Goal: Task Accomplishment & Management: Complete application form

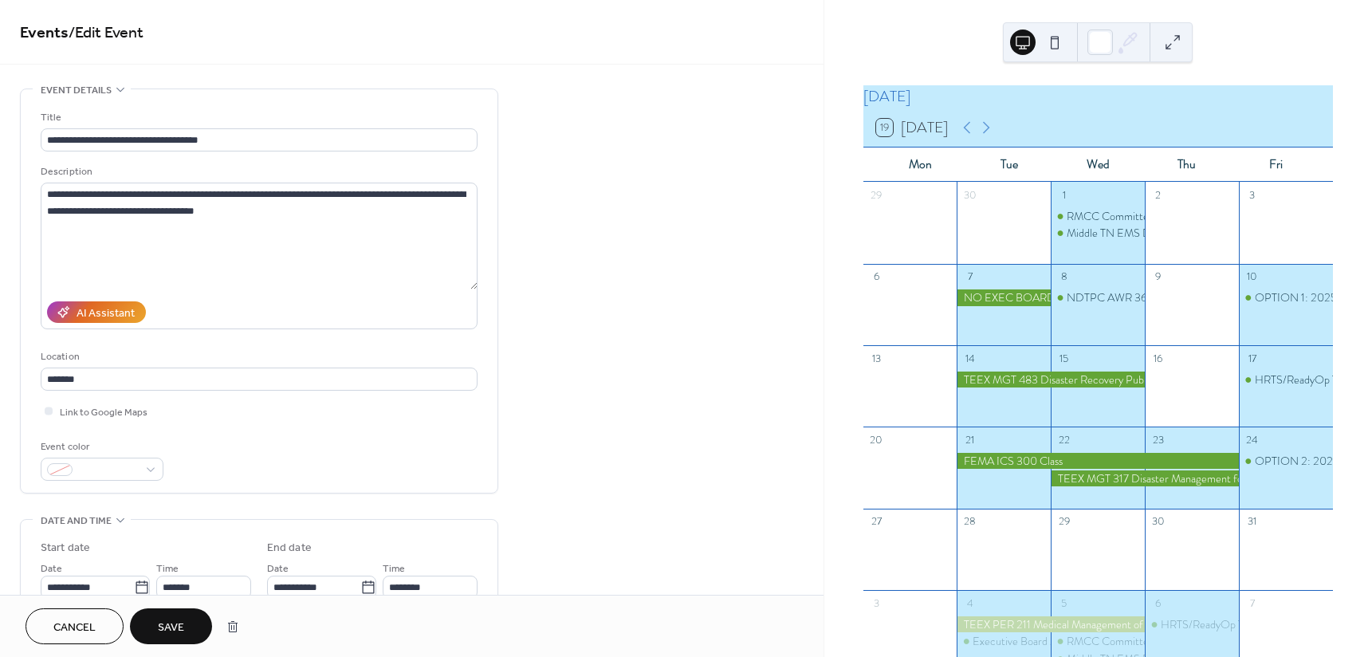
scroll to position [558, 0]
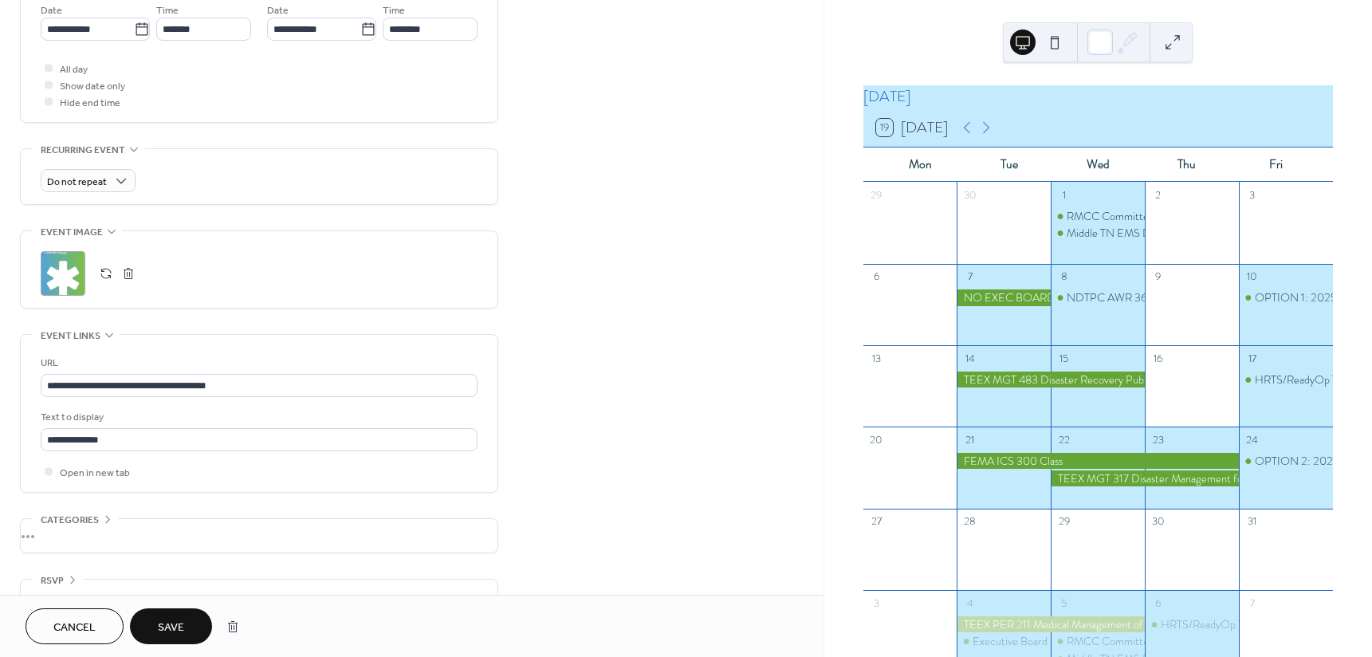
click at [171, 629] on span "Save" at bounding box center [171, 628] width 26 height 17
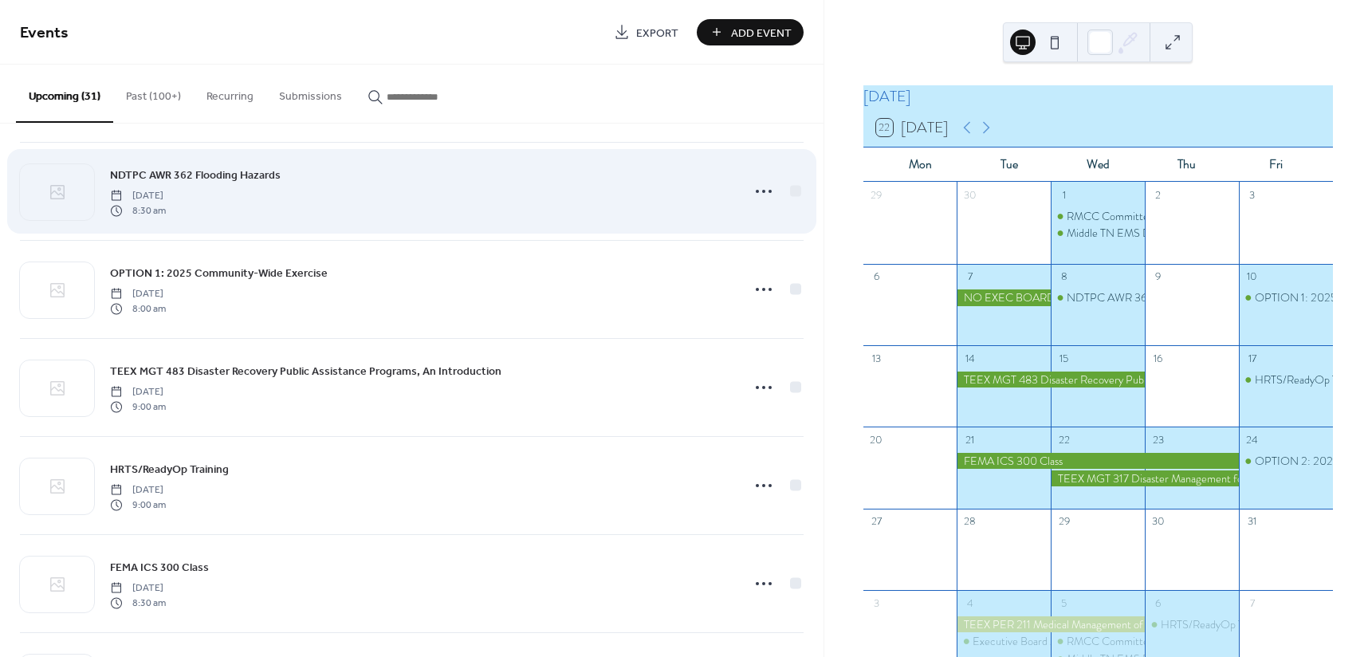
scroll to position [319, 0]
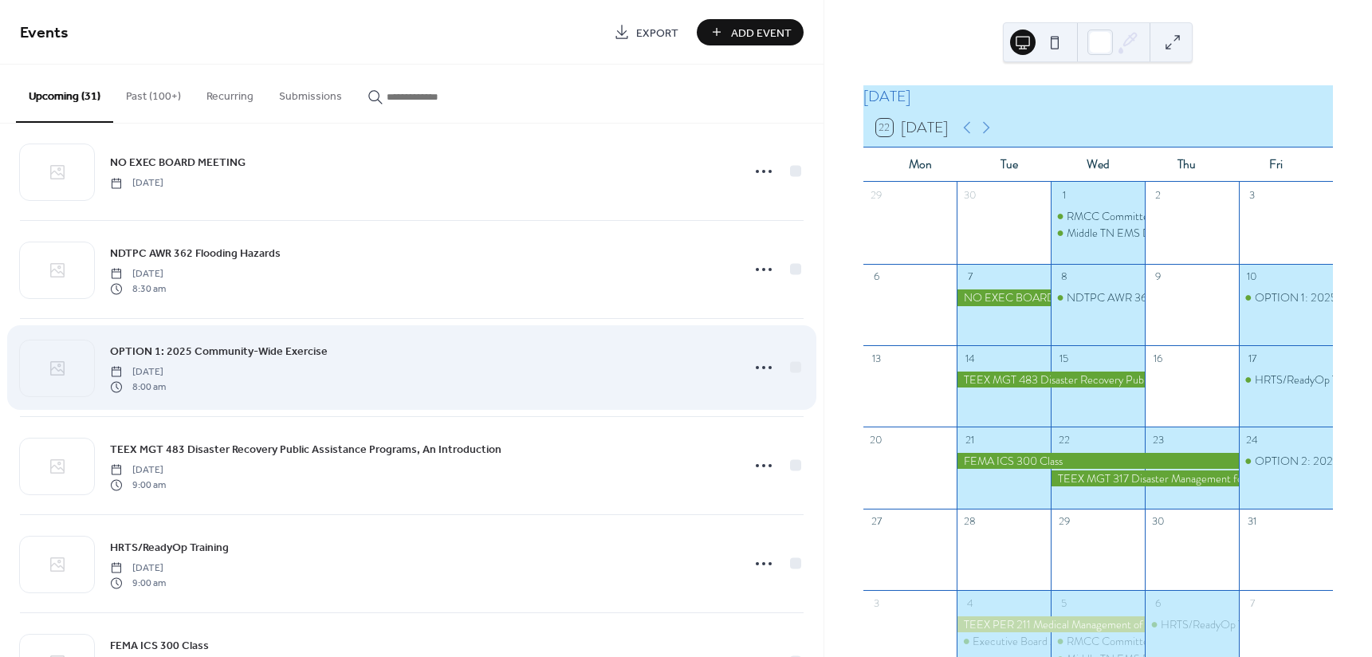
click at [197, 345] on span "OPTION 1: 2025 Community-Wide Exercise" at bounding box center [219, 352] width 218 height 17
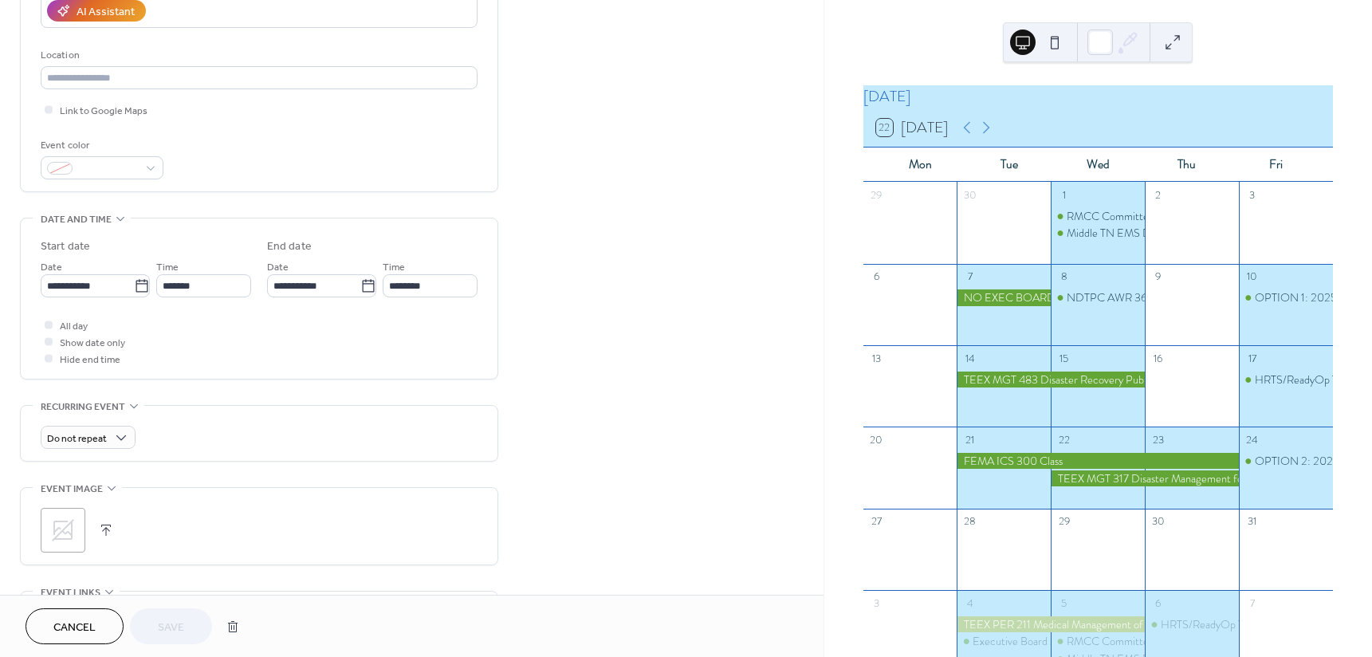
scroll to position [319, 0]
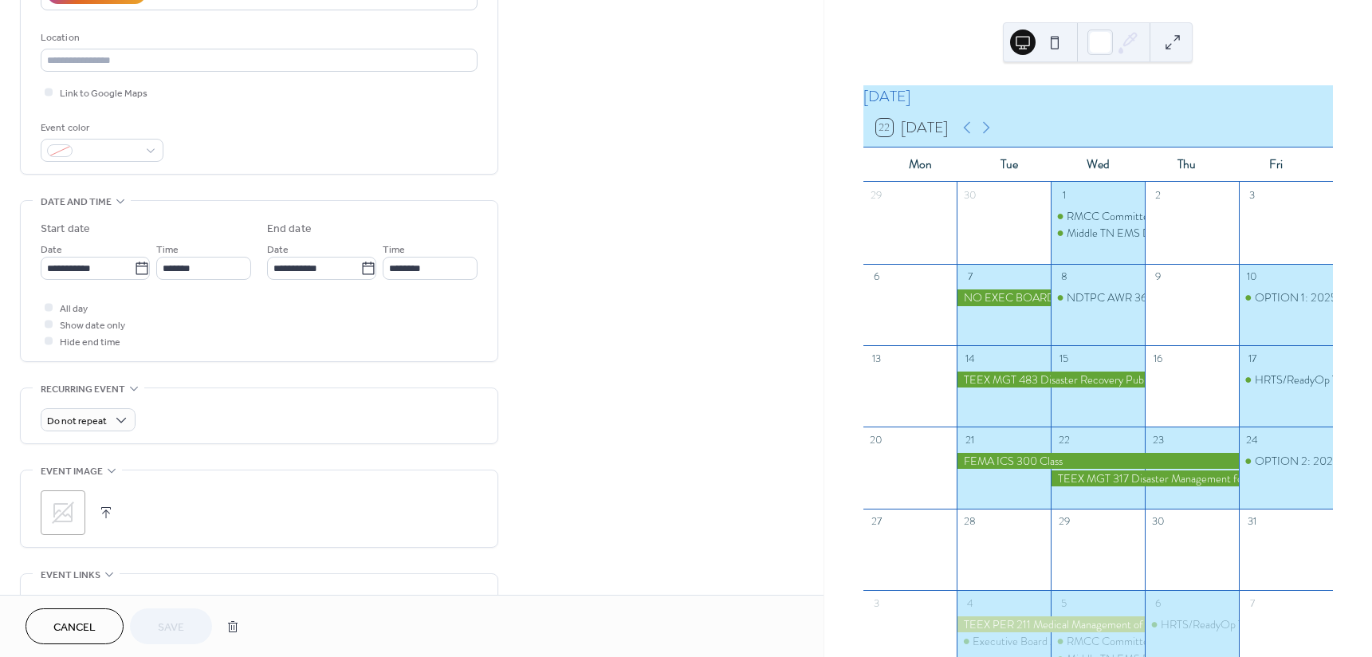
click at [73, 510] on icon at bounding box center [63, 513] width 26 height 26
click at [192, 628] on button "Save" at bounding box center [171, 626] width 82 height 36
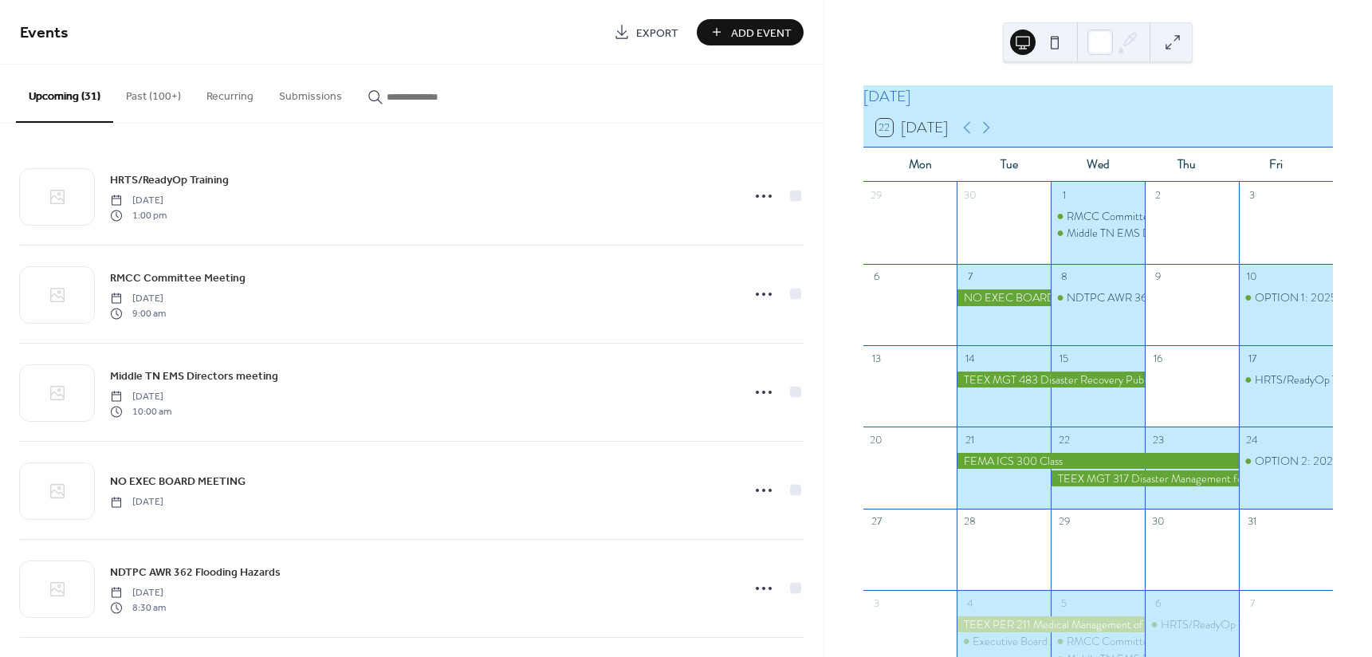
click at [920, 136] on button "22 [DATE]" at bounding box center [913, 128] width 84 height 26
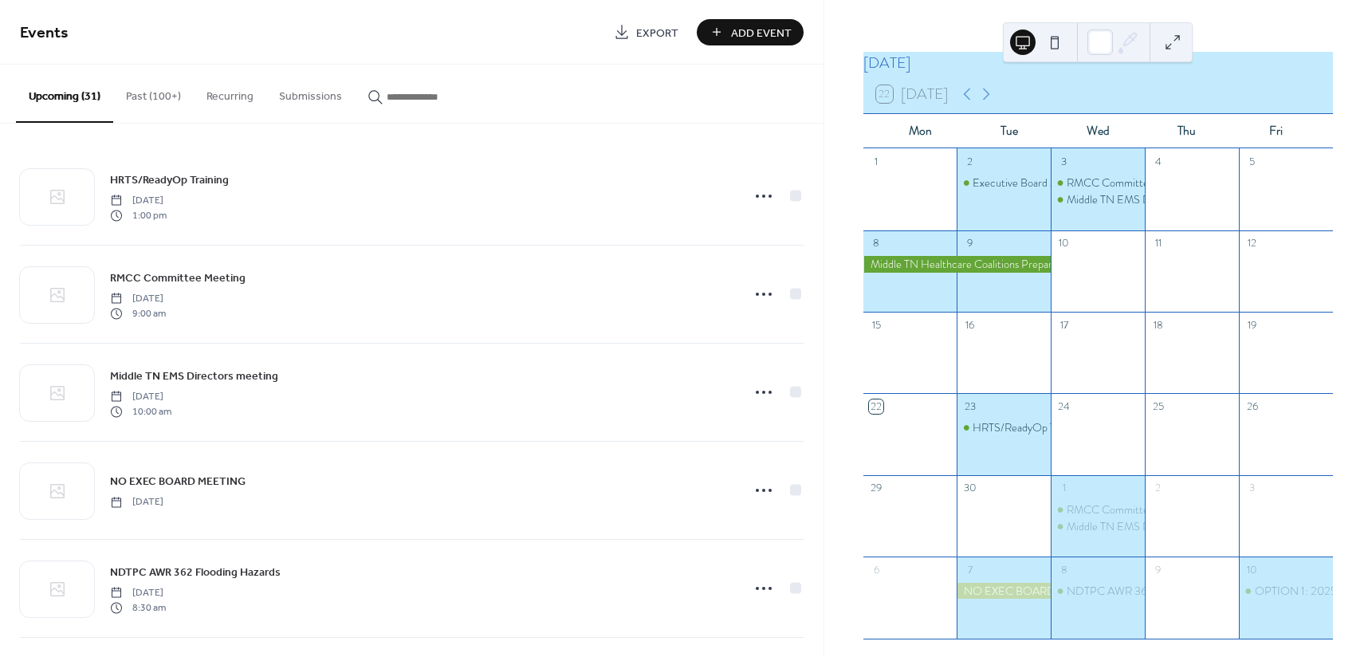
scroll to position [63, 0]
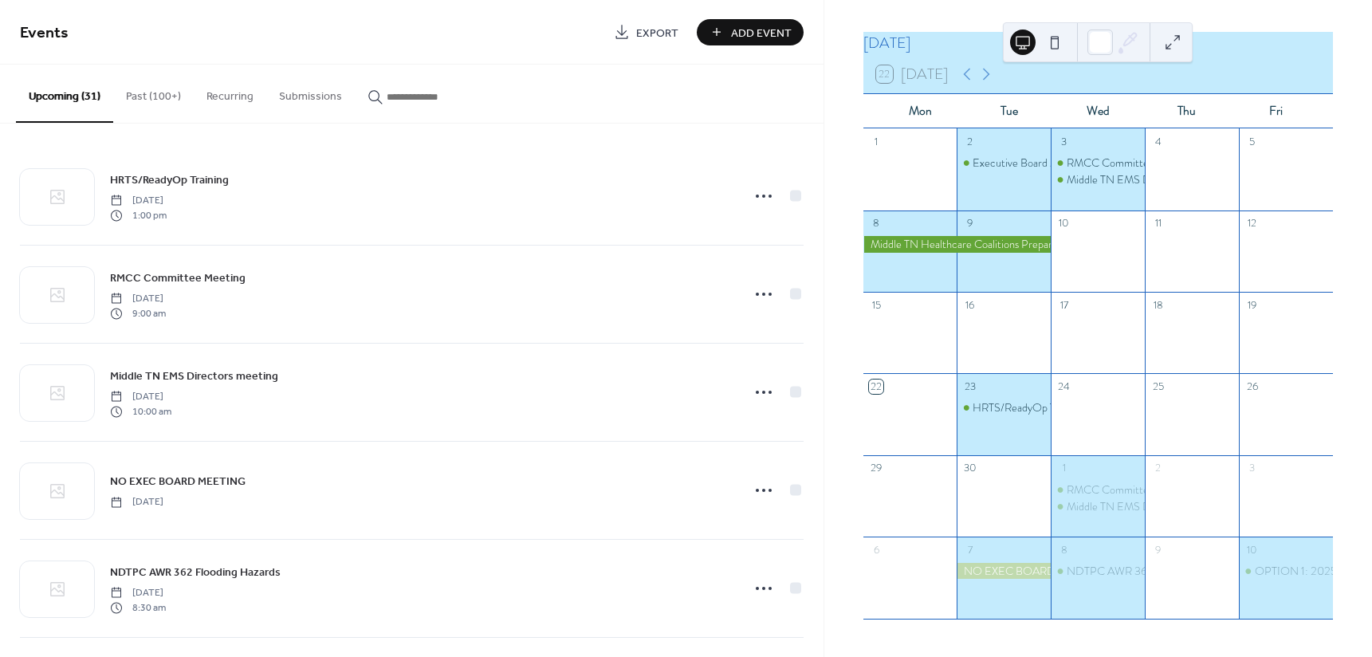
click at [1009, 569] on div at bounding box center [1004, 571] width 94 height 16
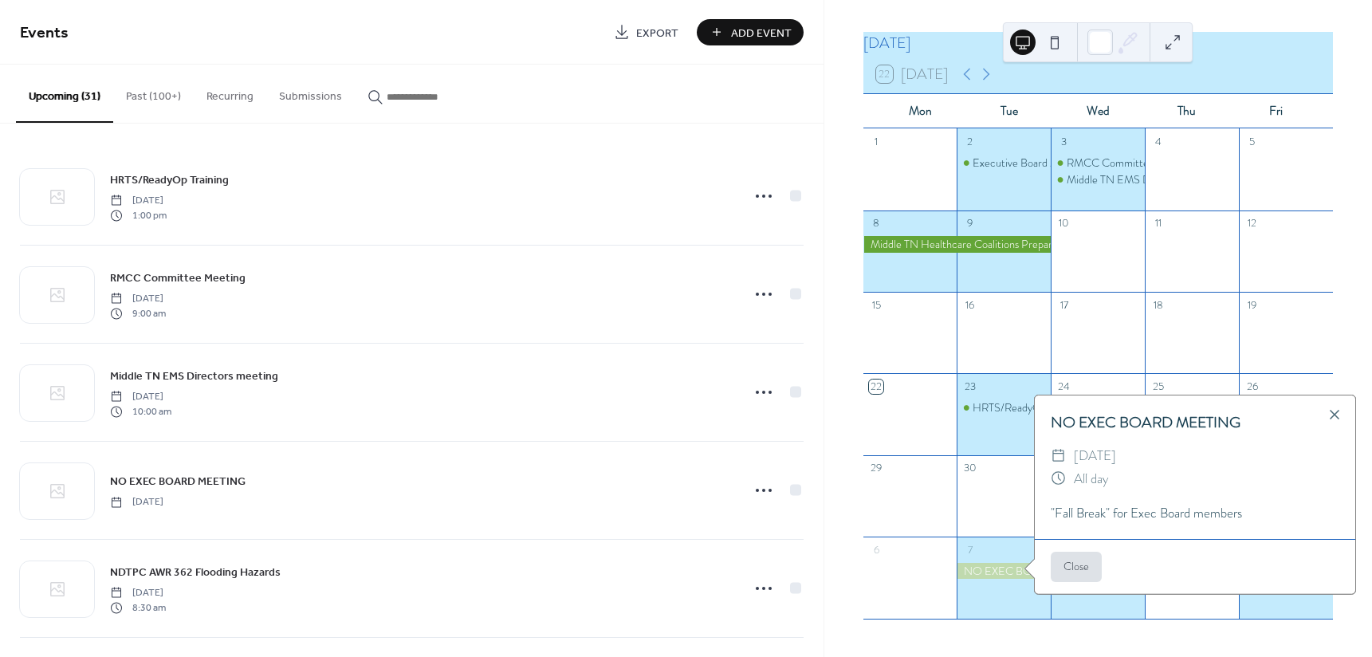
click at [999, 482] on div at bounding box center [1004, 506] width 94 height 49
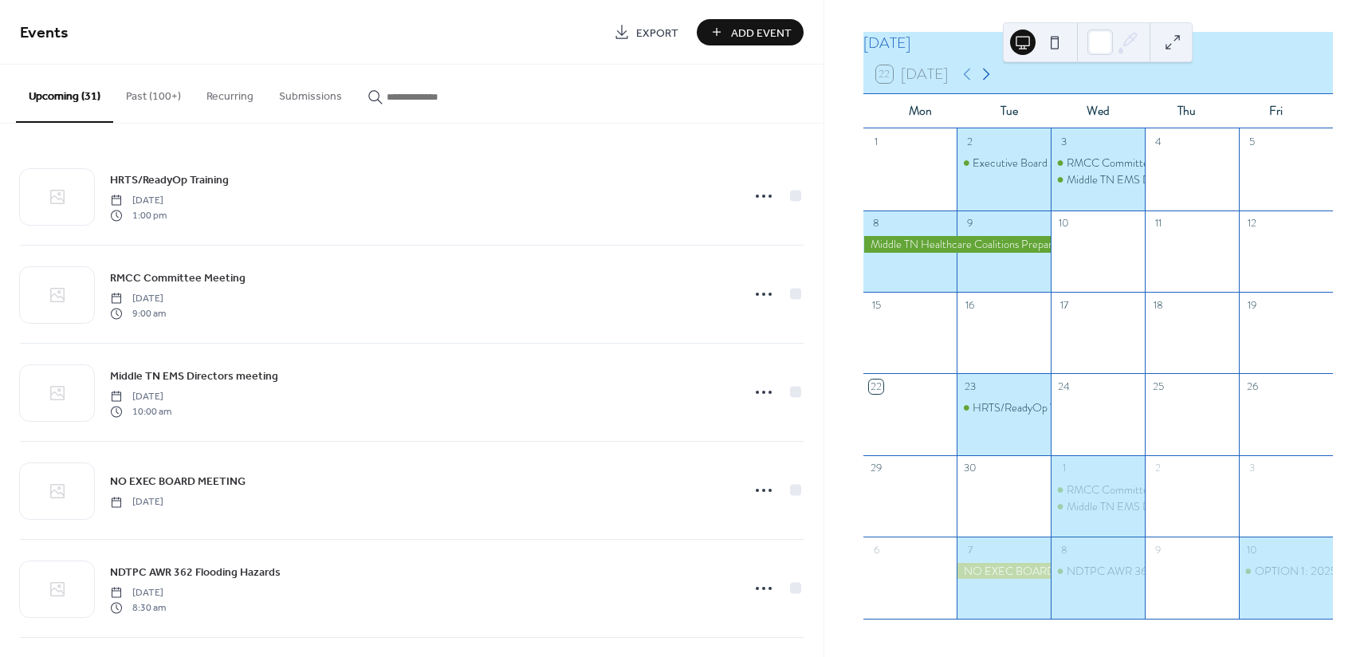
click at [988, 74] on icon at bounding box center [986, 74] width 19 height 19
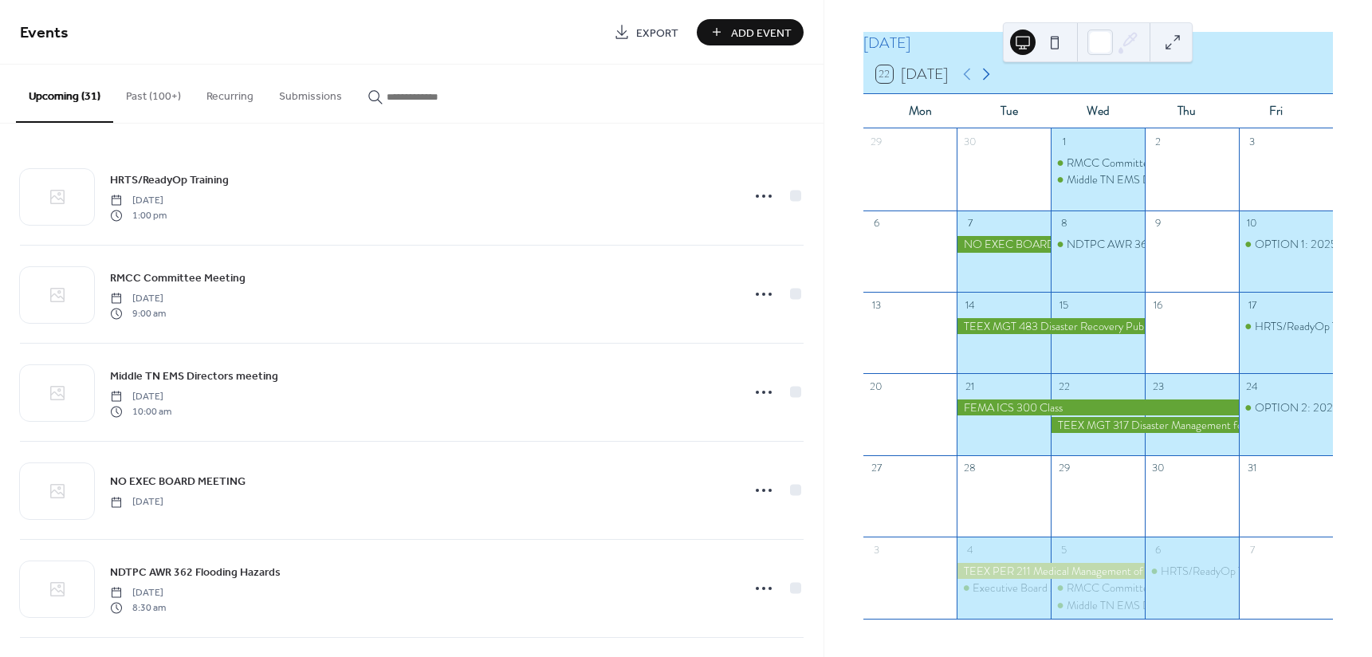
click at [988, 74] on icon at bounding box center [986, 74] width 19 height 19
